Goal: Complete application form

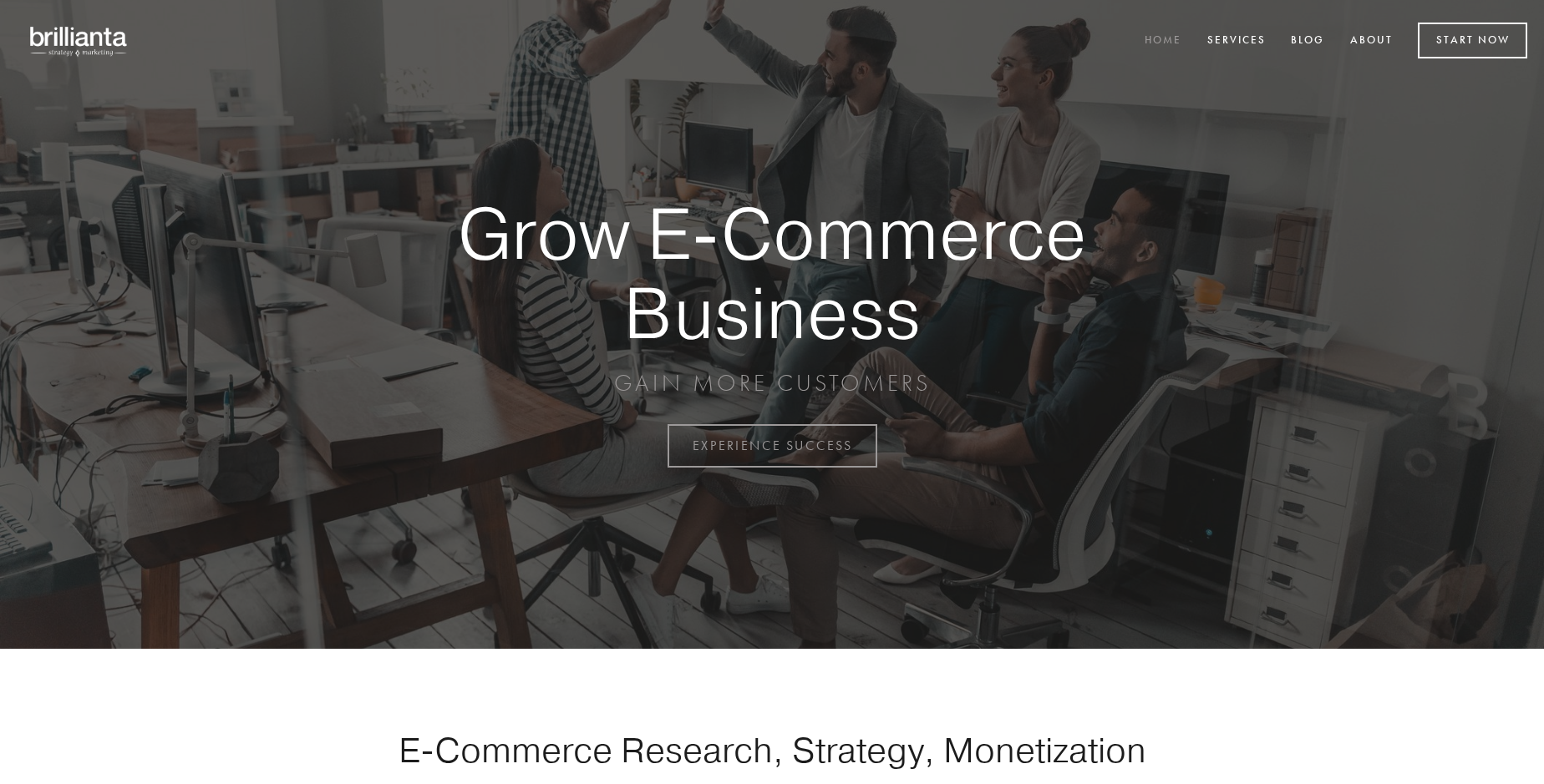
scroll to position [4378, 0]
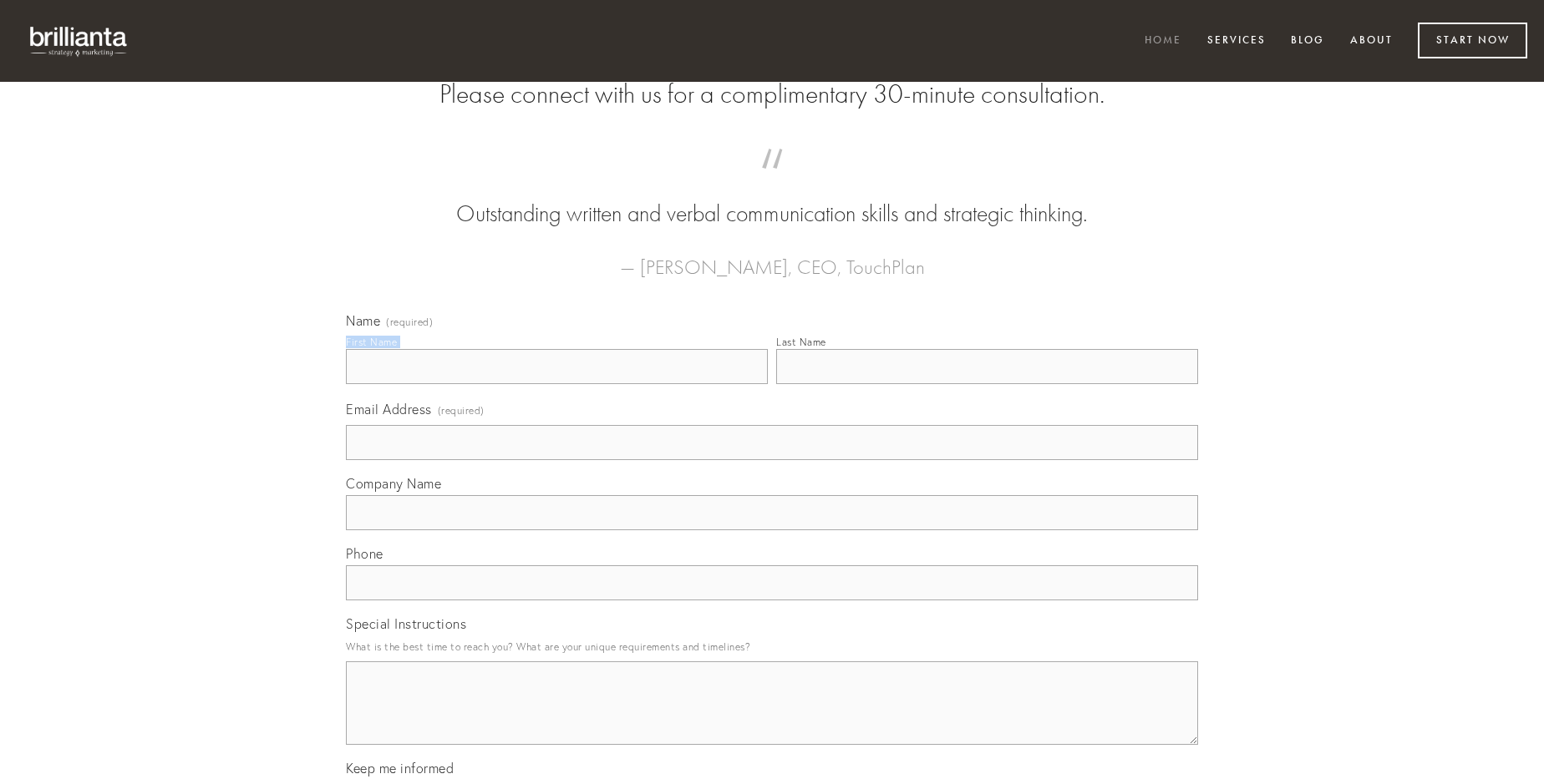
type input "[PERSON_NAME]"
click at [986, 384] on input "Last Name" at bounding box center [987, 366] width 422 height 35
type input "[PERSON_NAME]"
click at [772, 460] on input "Email Address (required)" at bounding box center [772, 442] width 852 height 35
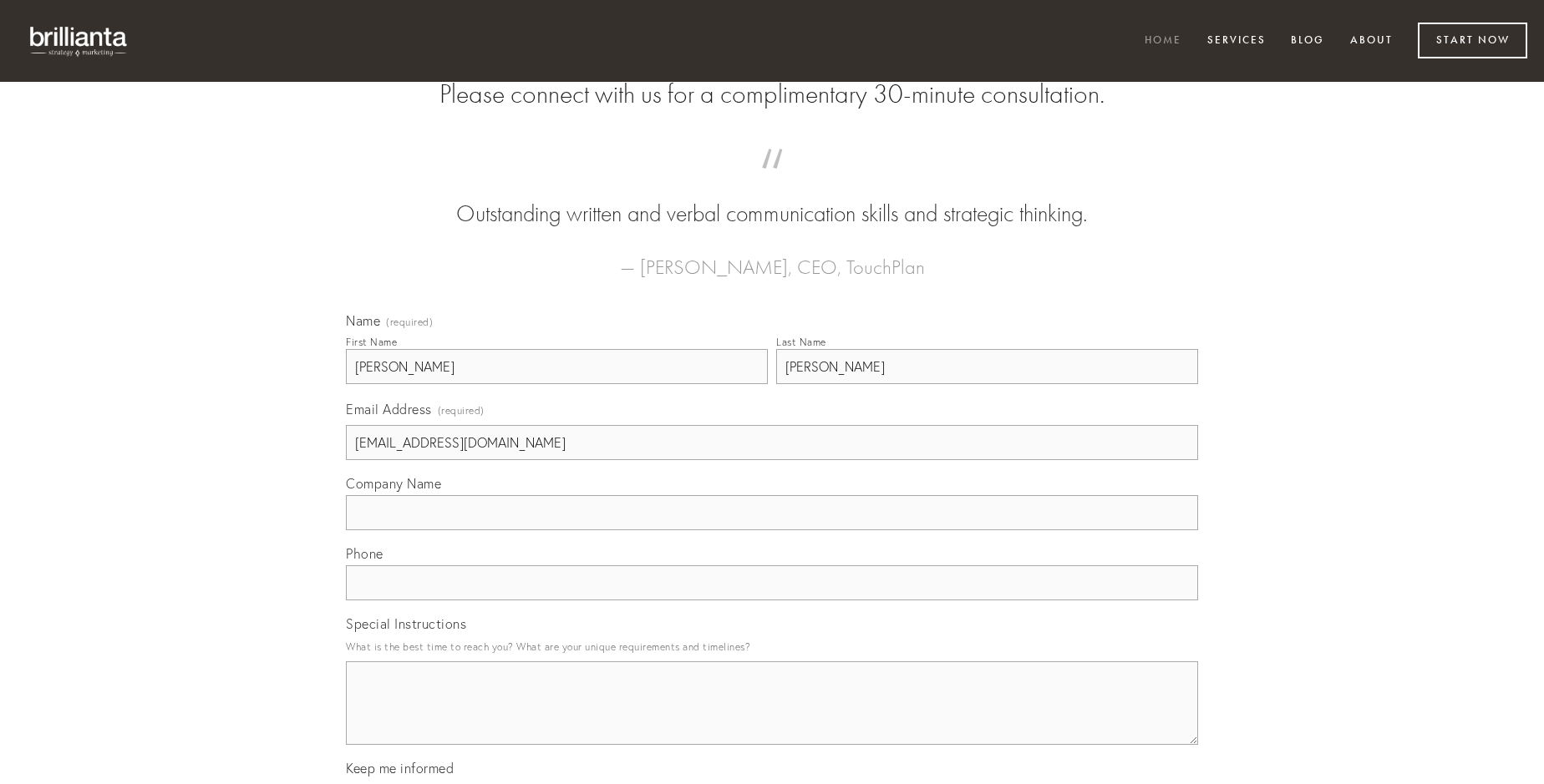
type input "[EMAIL_ADDRESS][DOMAIN_NAME]"
click at [772, 531] on input "Company Name" at bounding box center [772, 513] width 852 height 35
type input "dapifer"
click at [772, 601] on input "text" at bounding box center [772, 583] width 852 height 35
click at [772, 718] on textarea "Special Instructions" at bounding box center [772, 703] width 852 height 84
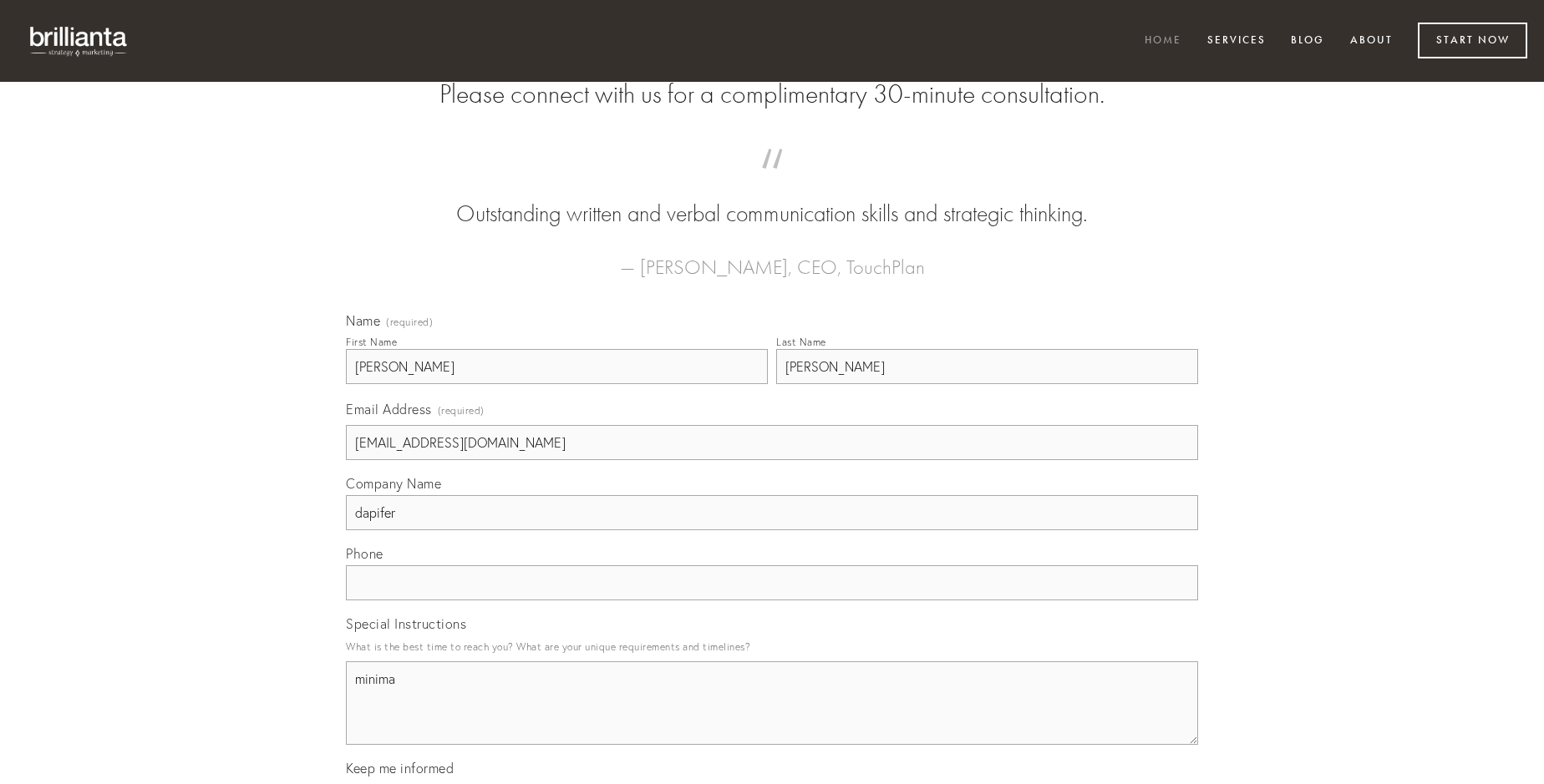
type textarea "minima"
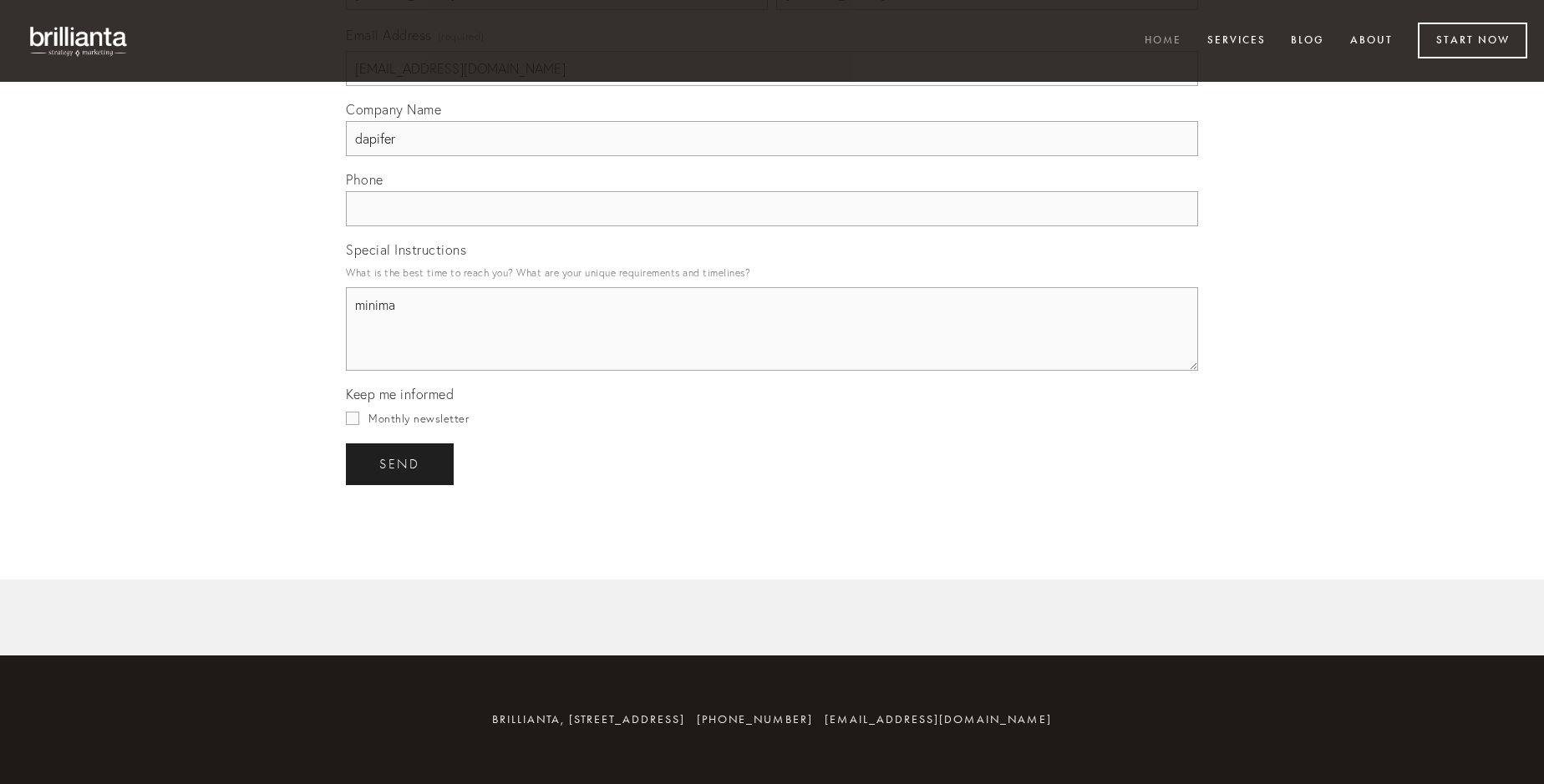
click at [401, 463] on span "send" at bounding box center [400, 464] width 41 height 15
